Goal: Transaction & Acquisition: Purchase product/service

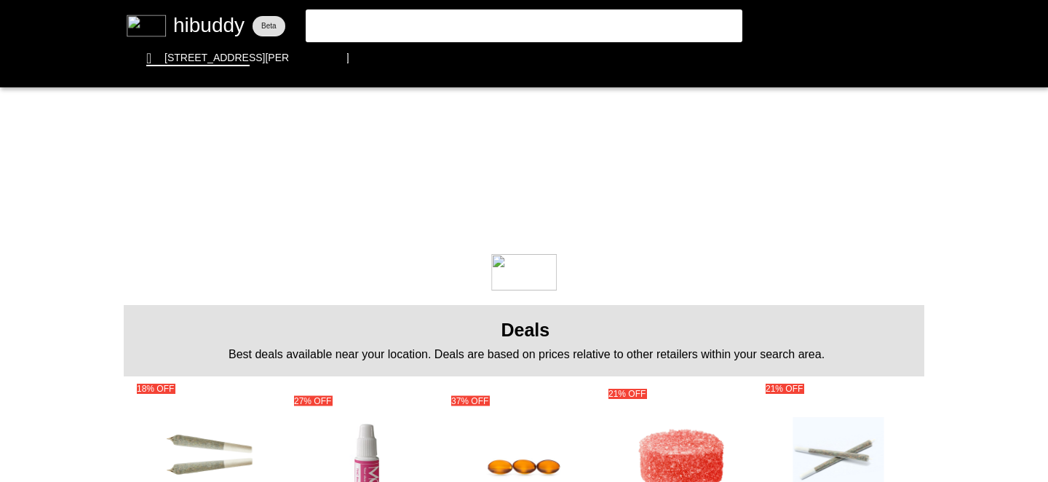
click at [431, 23] on flt-glass-pane at bounding box center [524, 241] width 1048 height 482
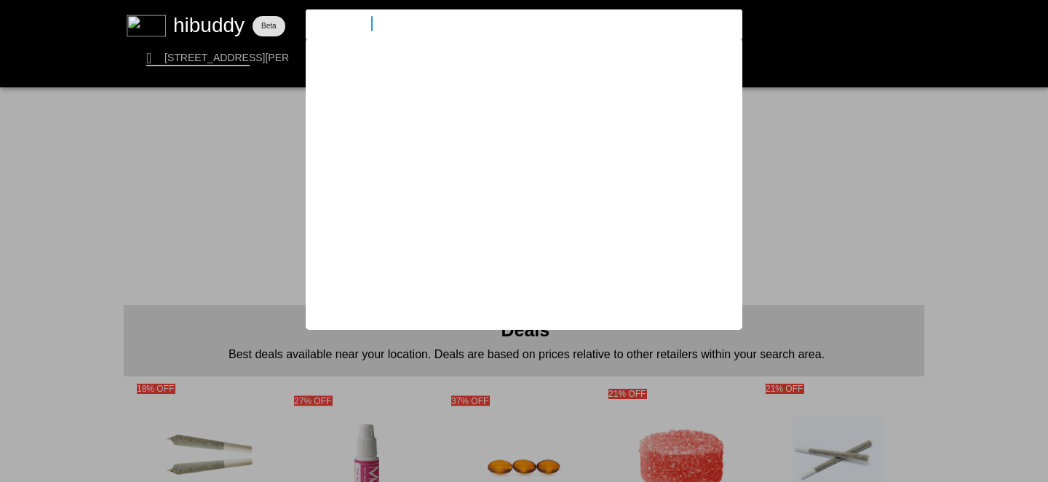
type input "vanilla frosting"
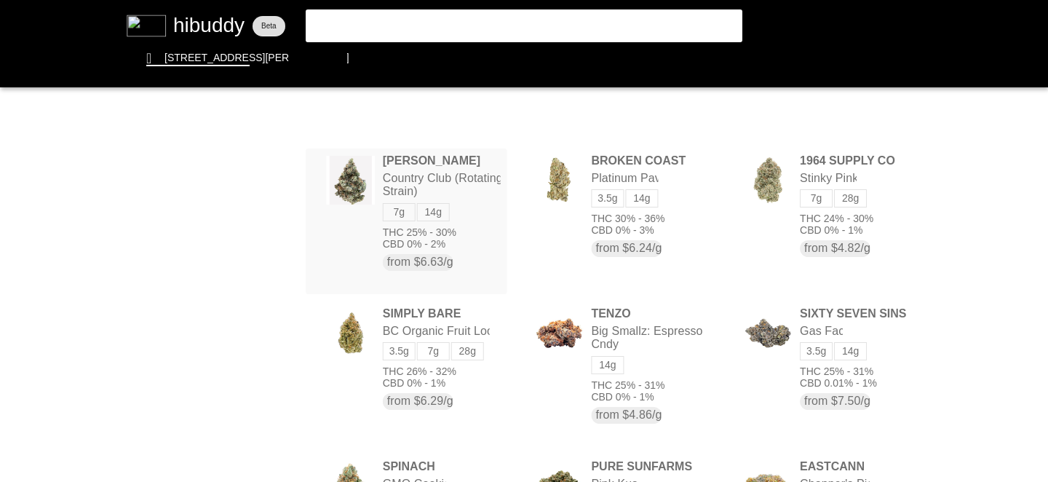
click at [478, 210] on flt-glass-pane at bounding box center [524, 241] width 1048 height 482
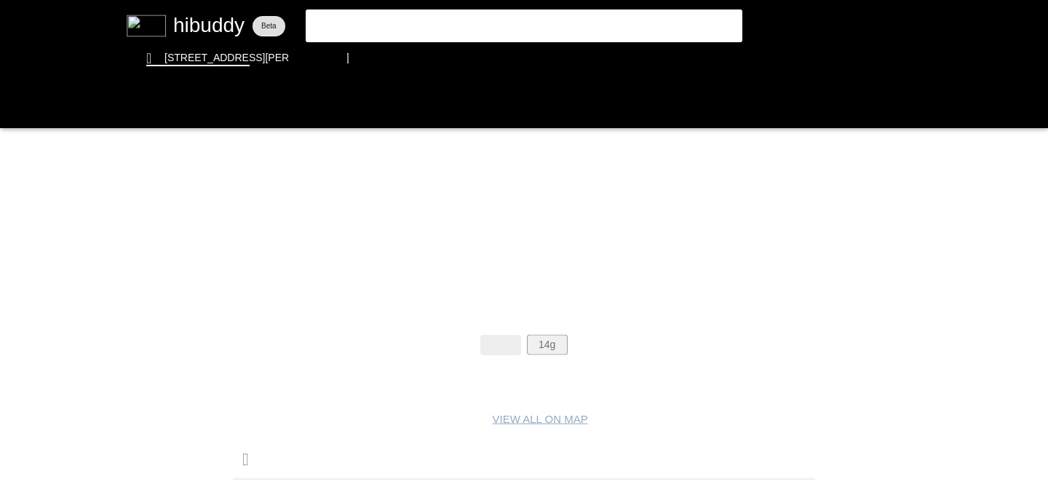
click at [554, 334] on flt-glass-pane at bounding box center [524, 241] width 1048 height 482
click at [552, 341] on flt-glass-pane at bounding box center [524, 241] width 1048 height 482
